Goal: Task Accomplishment & Management: Manage account settings

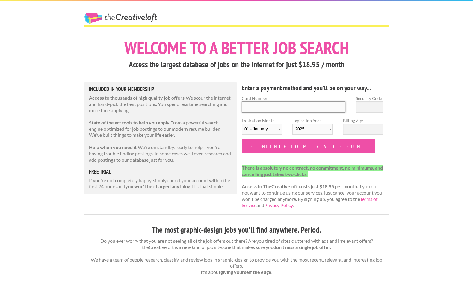
click at [254, 109] on input "Card Number" at bounding box center [294, 107] width 104 height 11
type input "3715 595565 42005"
drag, startPoint x: 414, startPoint y: 78, endPoint x: 360, endPoint y: 108, distance: 61.9
click at [273, 130] on select "01 - January 02 - February 03 - March 04 - April 05 - May 06 - June 07 - July 0…" at bounding box center [262, 129] width 40 height 11
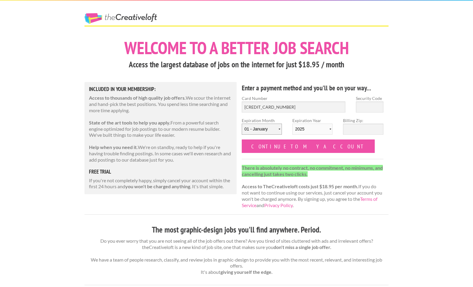
select select "03"
click at [305, 125] on select "2025 2026 2027 2028 2029 2030 2031 2032 2033 2034" at bounding box center [312, 129] width 40 height 11
select select "2029"
click at [350, 129] on input "Billing Zip:" at bounding box center [363, 129] width 40 height 11
type input "44622"
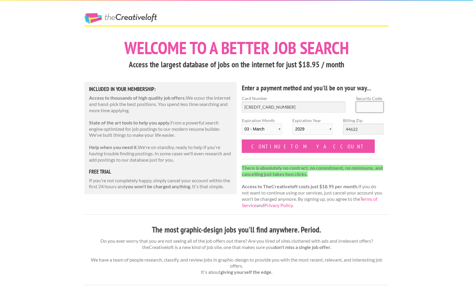
click at [366, 108] on input "Security Code" at bounding box center [370, 107] width 28 height 11
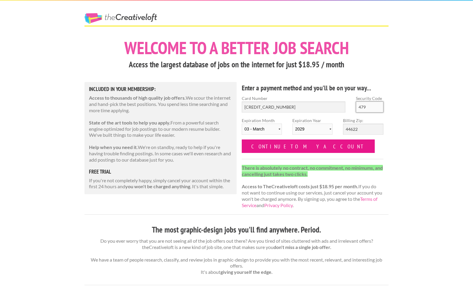
type input "479"
click at [277, 142] on input "Continue to my account" at bounding box center [308, 146] width 133 height 13
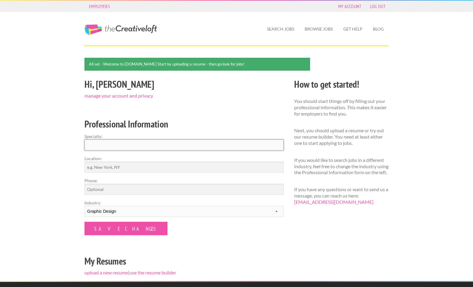
click at [100, 147] on input "Specialty:" at bounding box center [183, 145] width 199 height 11
type input "Visual Designer"
click at [95, 167] on input "Location:" at bounding box center [183, 167] width 199 height 11
type input "Ohio"
click at [93, 187] on input "Phone:" at bounding box center [183, 189] width 199 height 11
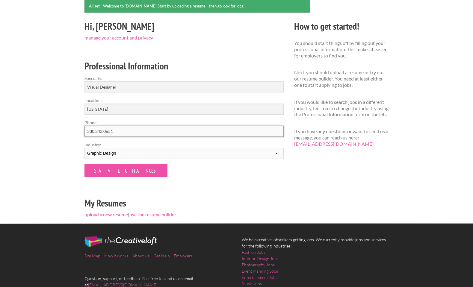
scroll to position [104, 0]
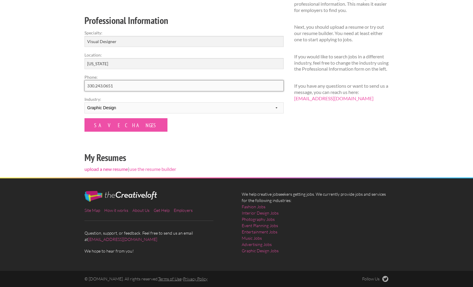
type input "330.243.0651"
click at [109, 170] on link "upload a new resume" at bounding box center [105, 169] width 43 height 6
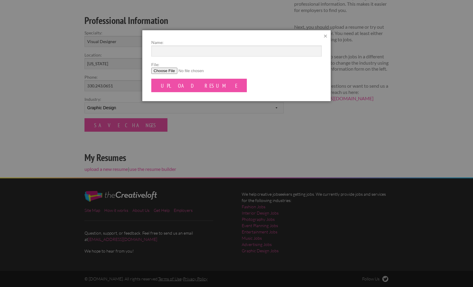
click at [160, 69] on input "File:" at bounding box center [236, 71] width 171 height 6
type input "C:\fakepath\Dave Ramsell Freelance Resume 2024.pages"
click at [162, 54] on input "Name:" at bounding box center [236, 51] width 171 height 11
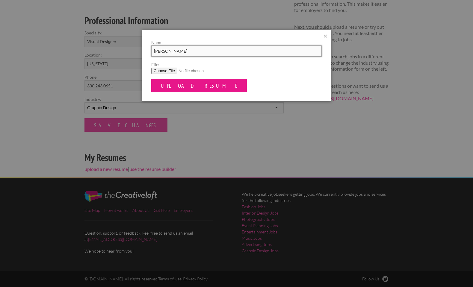
type input "Dave Ramsell"
click at [171, 85] on input "Upload Resume" at bounding box center [199, 85] width 96 height 13
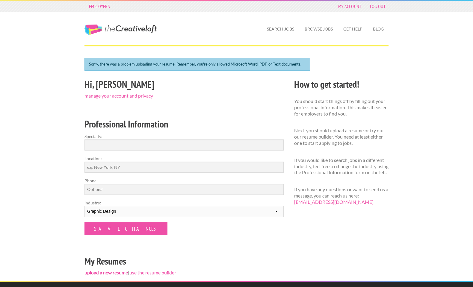
click at [100, 271] on link "upload a new resume" at bounding box center [105, 273] width 43 height 6
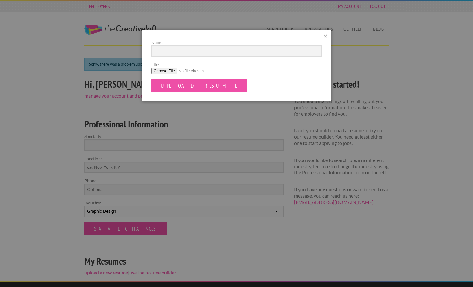
click at [165, 71] on input "File:" at bounding box center [236, 71] width 171 height 6
type input "C:\fakepath\Dave Ramsell Freelance Resume 2024.pdf"
click at [167, 51] on input "Name:" at bounding box center [236, 51] width 171 height 11
click at [165, 52] on input "Dave ramsell" at bounding box center [236, 51] width 171 height 11
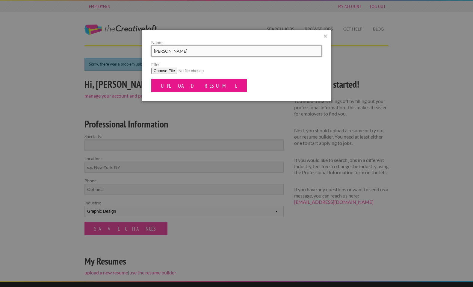
type input "Dave Ramsell"
click at [169, 81] on input "Upload Resume" at bounding box center [199, 85] width 96 height 13
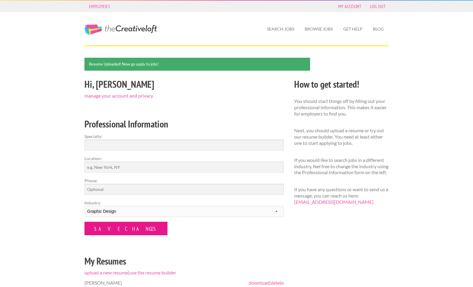
click at [119, 233] on input "Save Changes" at bounding box center [125, 228] width 83 height 13
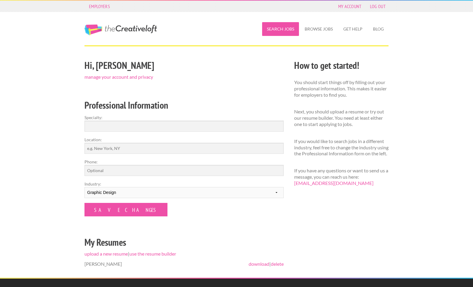
click at [287, 28] on link "Search Jobs" at bounding box center [280, 29] width 37 height 14
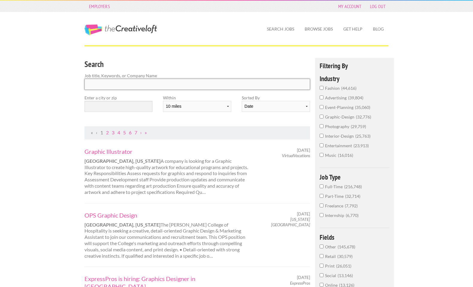
click at [126, 86] on input "Search" at bounding box center [197, 84] width 226 height 11
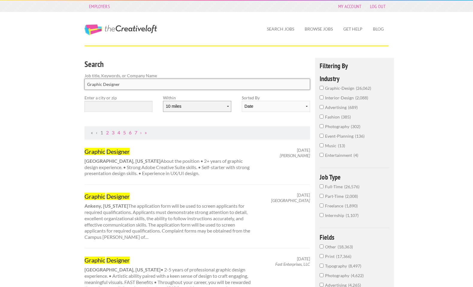
type input "Graphic Designer"
click at [180, 106] on select "10 miles 20 miles 50 miles 100 miles 200 miles 300 miles 400 miles 500 miles" at bounding box center [197, 106] width 68 height 11
select select "500"
click at [323, 88] on input "graphic-design 26,062" at bounding box center [322, 88] width 4 height 4
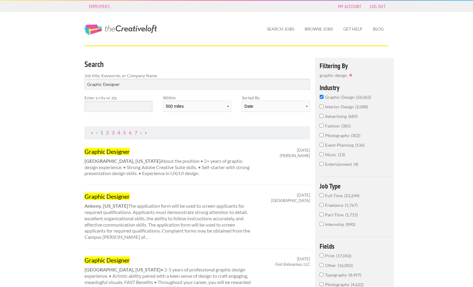
click at [324, 206] on label "Freelance 1,767" at bounding box center [355, 207] width 70 height 10
click at [324, 206] on input "Freelance 1,767" at bounding box center [322, 205] width 4 height 4
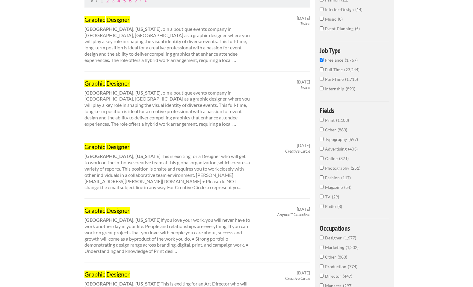
scroll to position [132, 0]
click at [322, 120] on input "Print 1,108" at bounding box center [322, 120] width 4 height 4
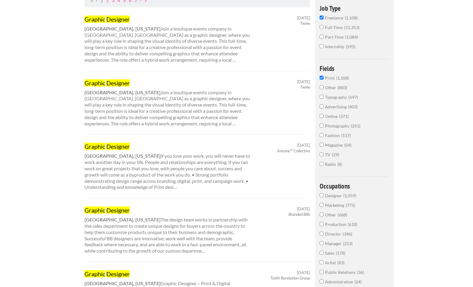
click at [321, 107] on input "Advertising 403" at bounding box center [322, 107] width 4 height 4
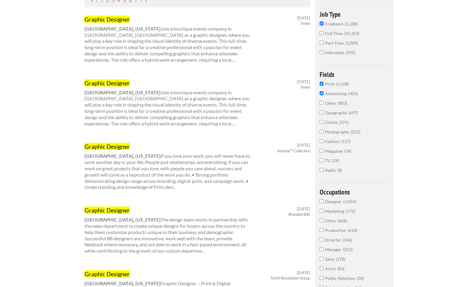
scroll to position [132, 0]
click at [322, 105] on input "Other 883" at bounding box center [322, 103] width 4 height 4
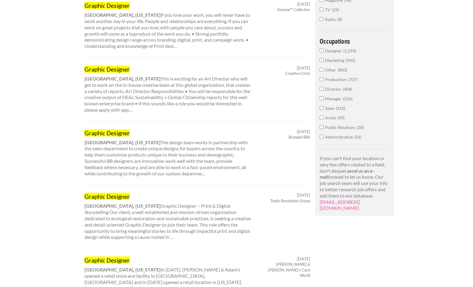
scroll to position [335, 0]
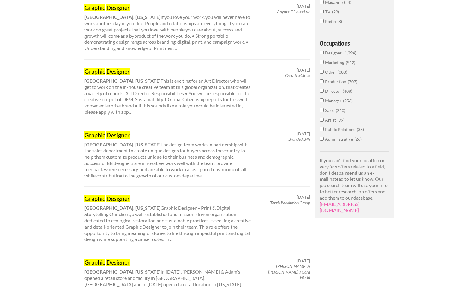
click at [321, 54] on input "Designer 1,294" at bounding box center [322, 53] width 4 height 4
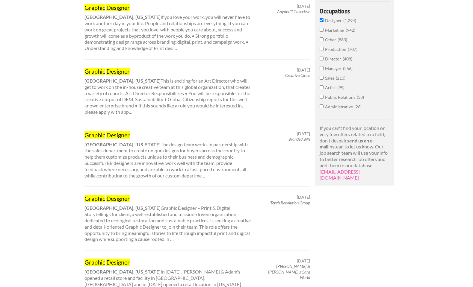
click at [322, 32] on input "Marketing 942" at bounding box center [322, 30] width 4 height 4
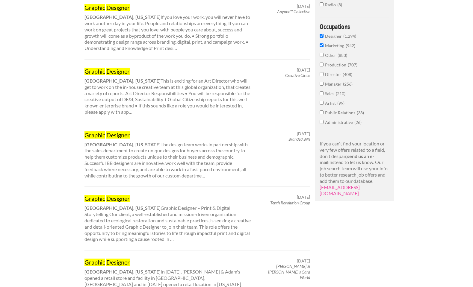
click at [321, 56] on input "Other 883" at bounding box center [322, 55] width 4 height 4
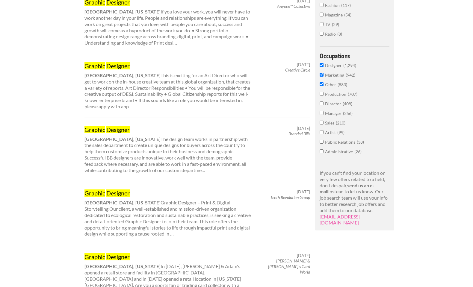
scroll to position [335, 0]
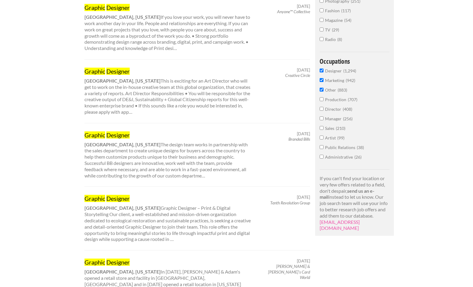
click at [322, 140] on input "Artist 99" at bounding box center [322, 138] width 4 height 4
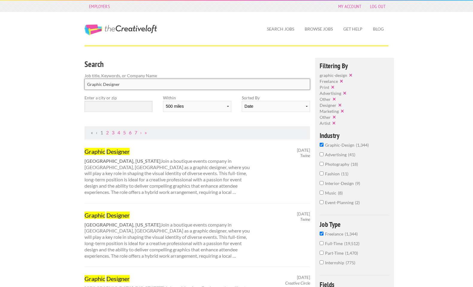
click at [122, 85] on input "Graphic Designer" at bounding box center [197, 84] width 226 height 11
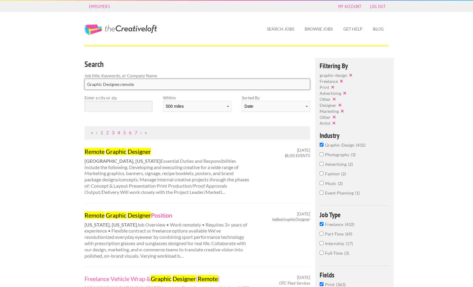
type input "Graphic Designer,remote"
click at [126, 214] on mark "Graphic" at bounding box center [116, 215] width 21 height 7
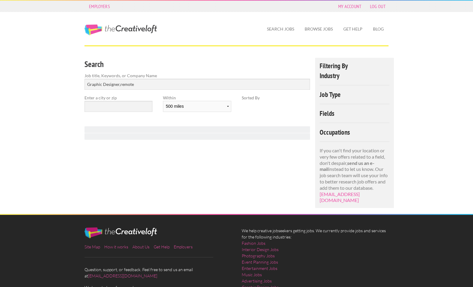
select select "500"
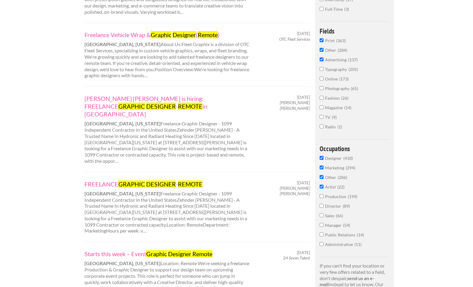
scroll to position [243, 0]
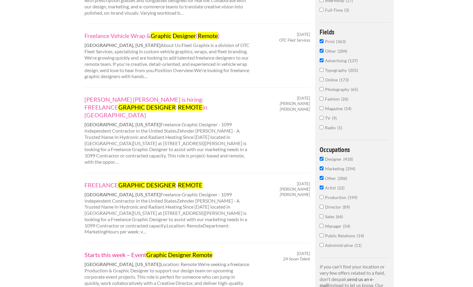
click at [180, 251] on mark "Designer" at bounding box center [179, 254] width 23 height 7
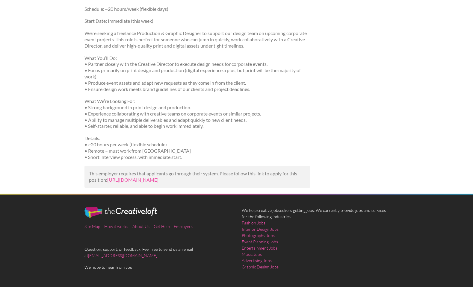
scroll to position [306, 0]
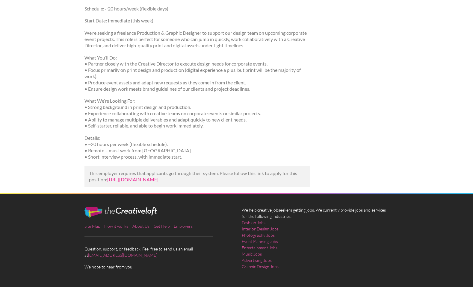
click at [158, 182] on link "https://www.simplyhired.com/job/2LBYgm7vwVDbPmCVskUUPGzbMOfgqfbndvM32uJAOe4YTjc…" at bounding box center [132, 180] width 51 height 6
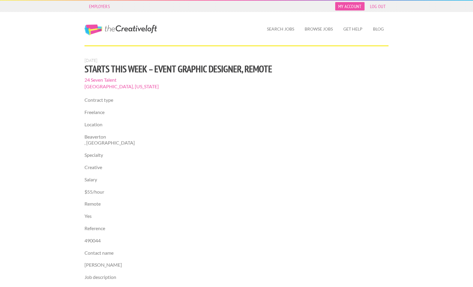
click at [354, 7] on link "My Account" at bounding box center [349, 6] width 29 height 8
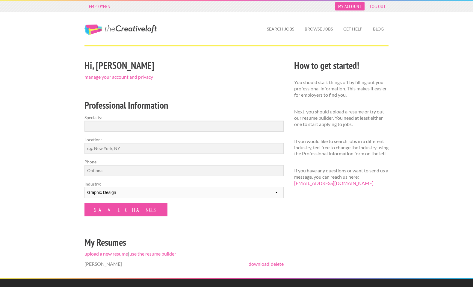
click at [346, 5] on link "My Account" at bounding box center [349, 6] width 29 height 8
click at [116, 78] on link "manage your account and privacy" at bounding box center [118, 77] width 69 height 6
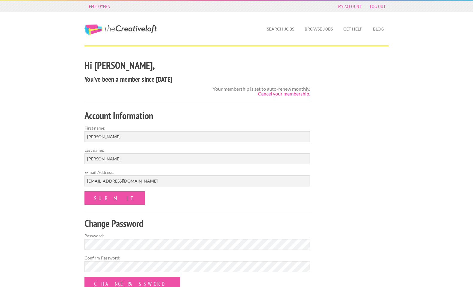
click at [289, 94] on link "Cancel your membership." at bounding box center [284, 94] width 52 height 6
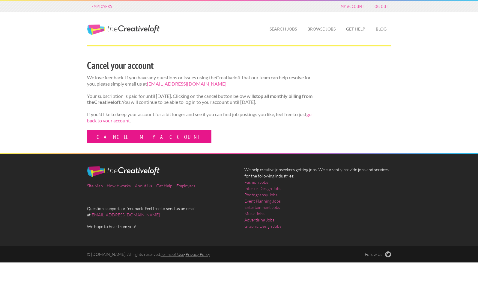
click at [120, 142] on link "Cancel my account" at bounding box center [149, 136] width 124 height 13
